Goal: Navigation & Orientation: Find specific page/section

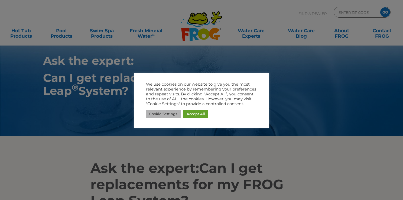
click at [166, 115] on link "Cookie Settings" at bounding box center [163, 114] width 35 height 8
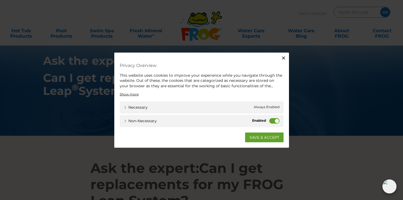
click at [285, 57] on icon "button" at bounding box center [283, 57] width 3 height 3
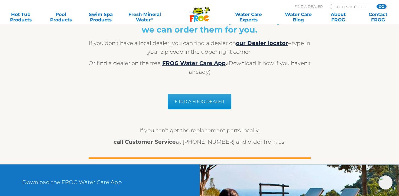
scroll to position [434, 0]
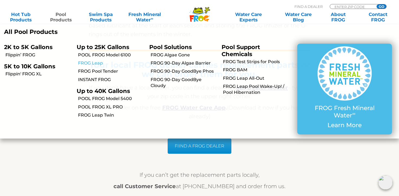
click at [87, 63] on link "FROG Leap" at bounding box center [111, 63] width 67 height 6
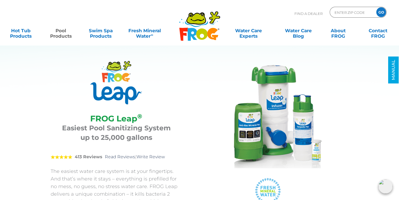
click at [198, 30] on icon at bounding box center [201, 33] width 11 height 11
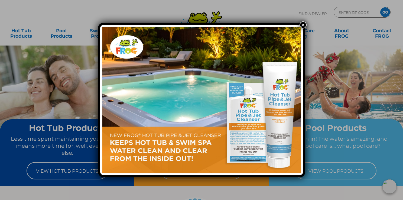
click at [302, 22] on button "×" at bounding box center [303, 24] width 7 height 7
